Goal: Task Accomplishment & Management: Manage account settings

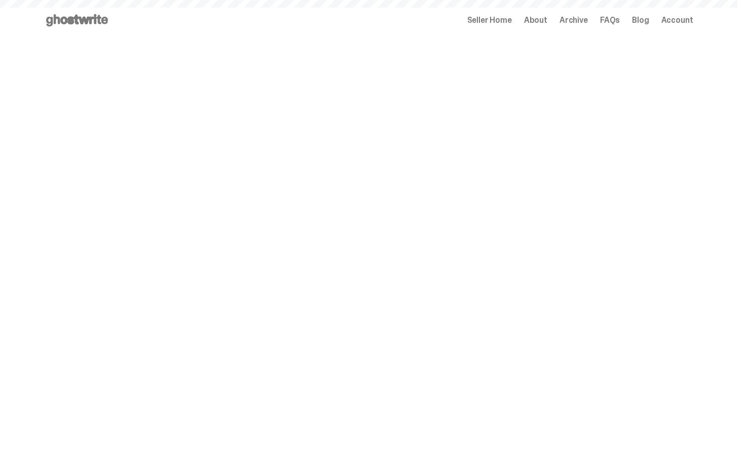
click at [495, 17] on span "Seller Home" at bounding box center [489, 20] width 45 height 8
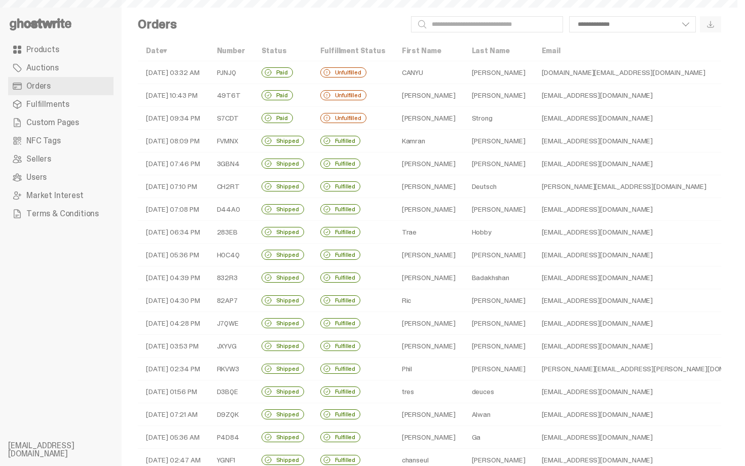
select select
click at [405, 122] on td "[PERSON_NAME]" at bounding box center [429, 118] width 70 height 23
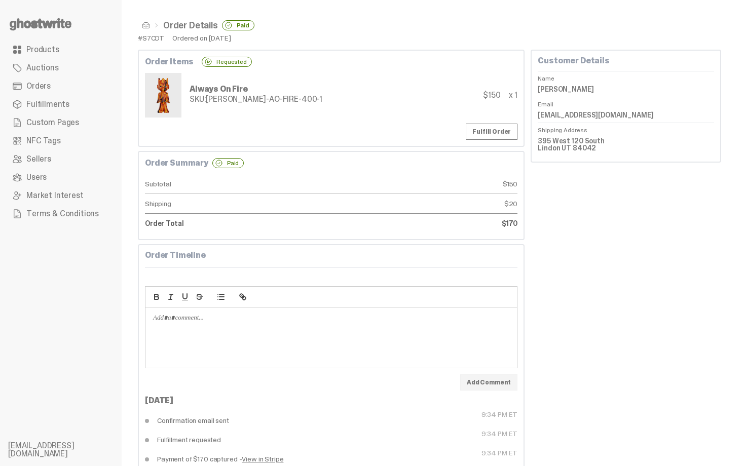
click at [76, 87] on link "Orders" at bounding box center [60, 86] width 105 height 18
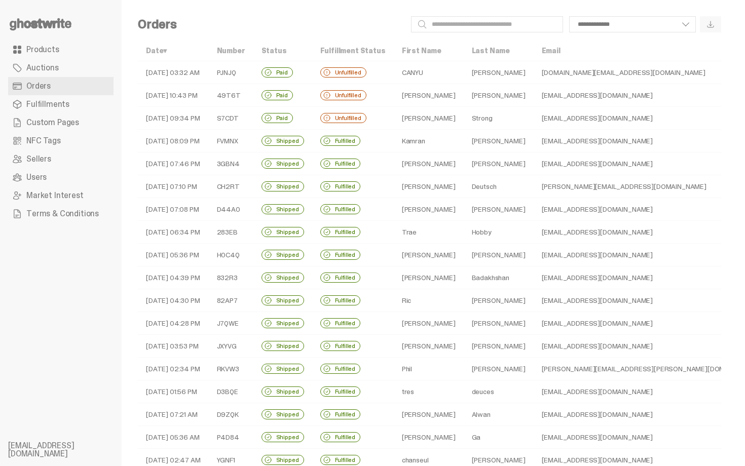
click at [259, 85] on td "Paid" at bounding box center [282, 95] width 59 height 23
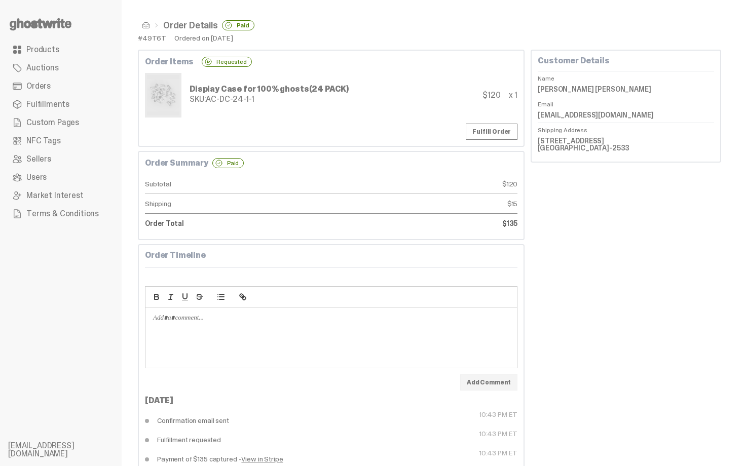
click at [80, 92] on link "Orders" at bounding box center [60, 86] width 105 height 18
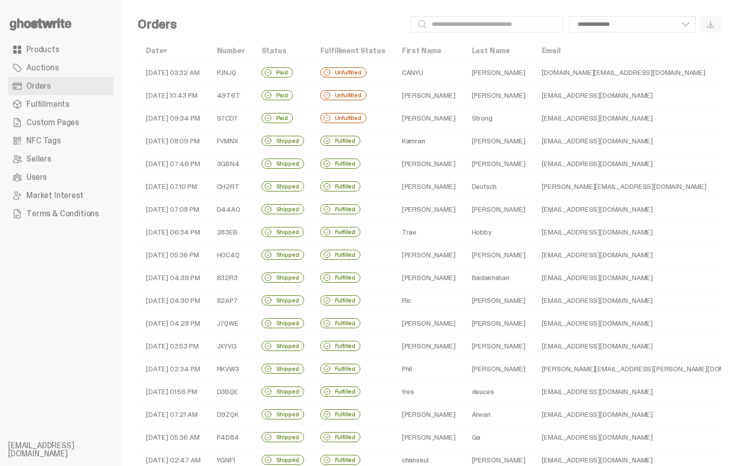
click at [332, 64] on td "Unfulfilled" at bounding box center [353, 72] width 82 height 23
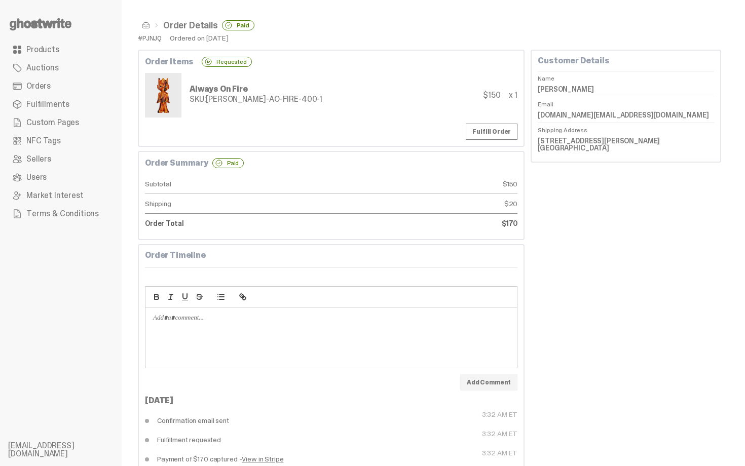
click at [86, 83] on link "Orders" at bounding box center [60, 86] width 105 height 18
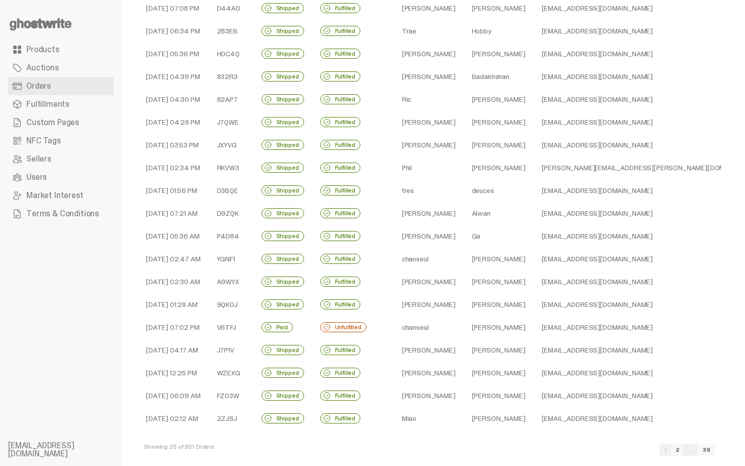
scroll to position [203, 0]
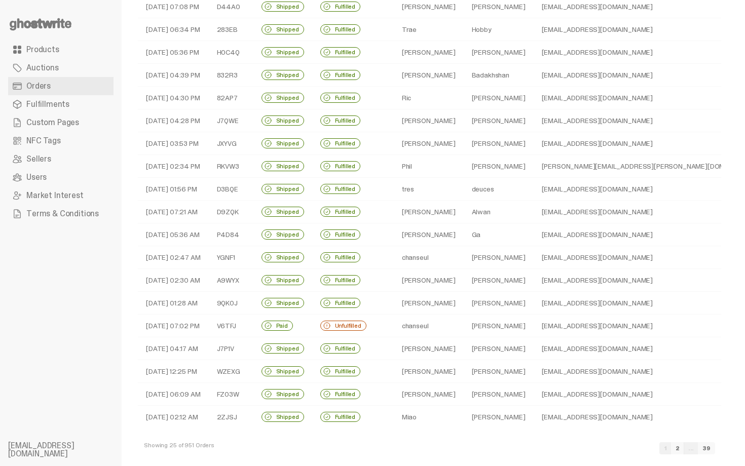
click at [464, 325] on td "[PERSON_NAME]" at bounding box center [499, 326] width 70 height 23
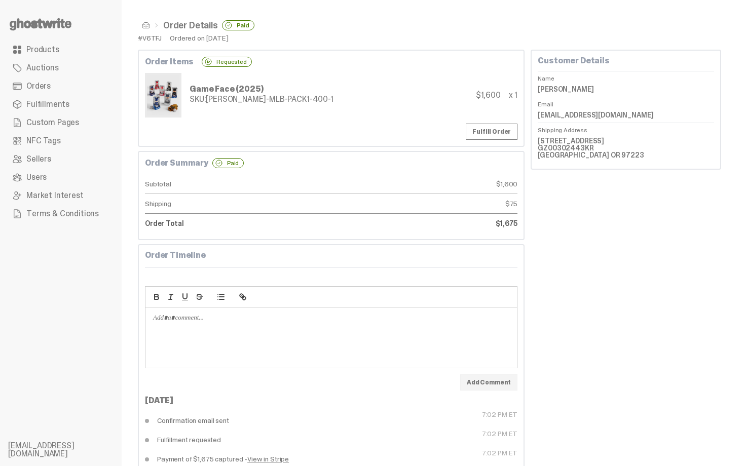
click at [316, 228] on dt "Order Total" at bounding box center [238, 223] width 186 height 19
